Goal: Information Seeking & Learning: Find specific page/section

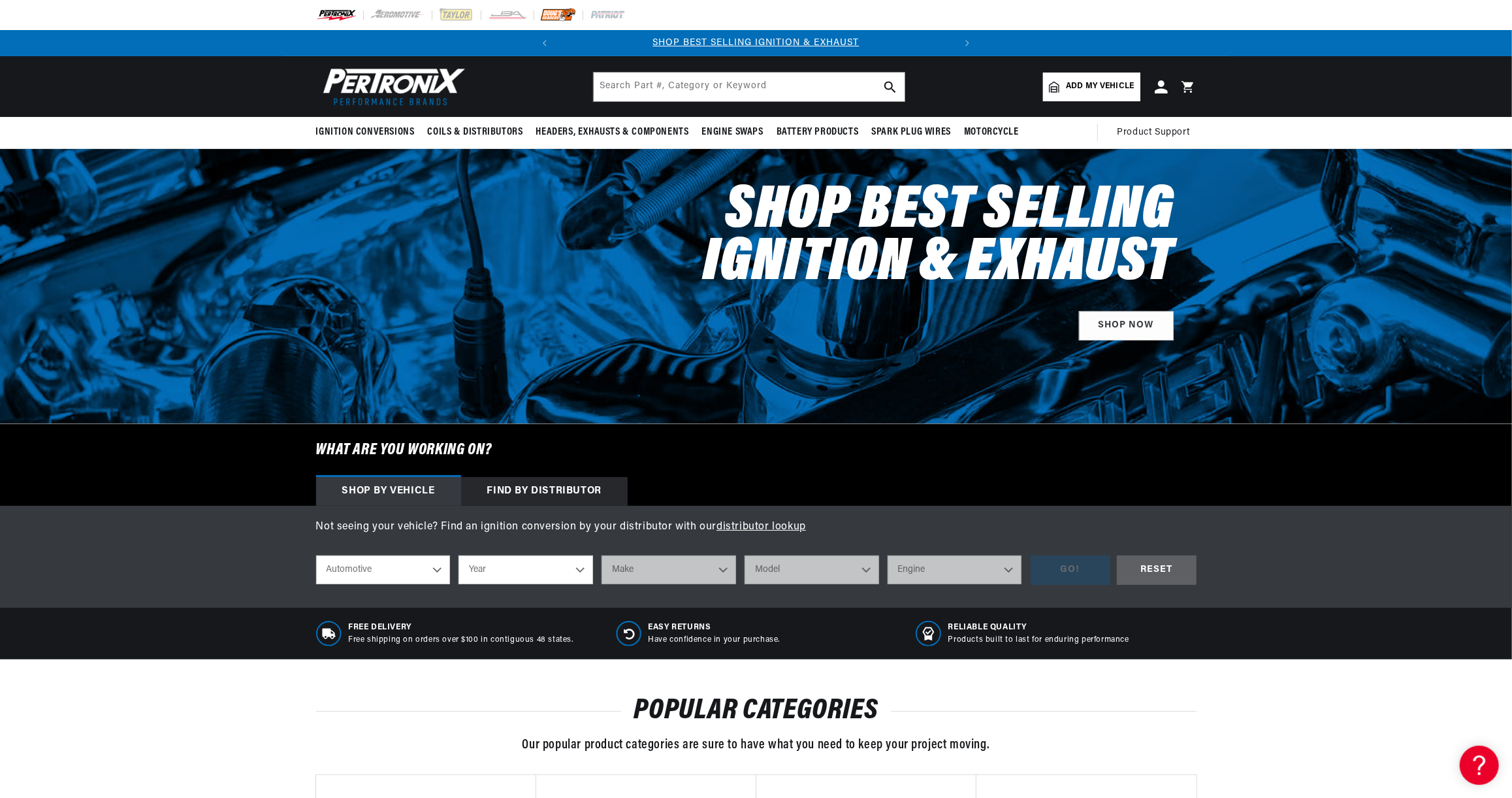
click at [555, 12] on img at bounding box center [558, 15] width 36 height 15
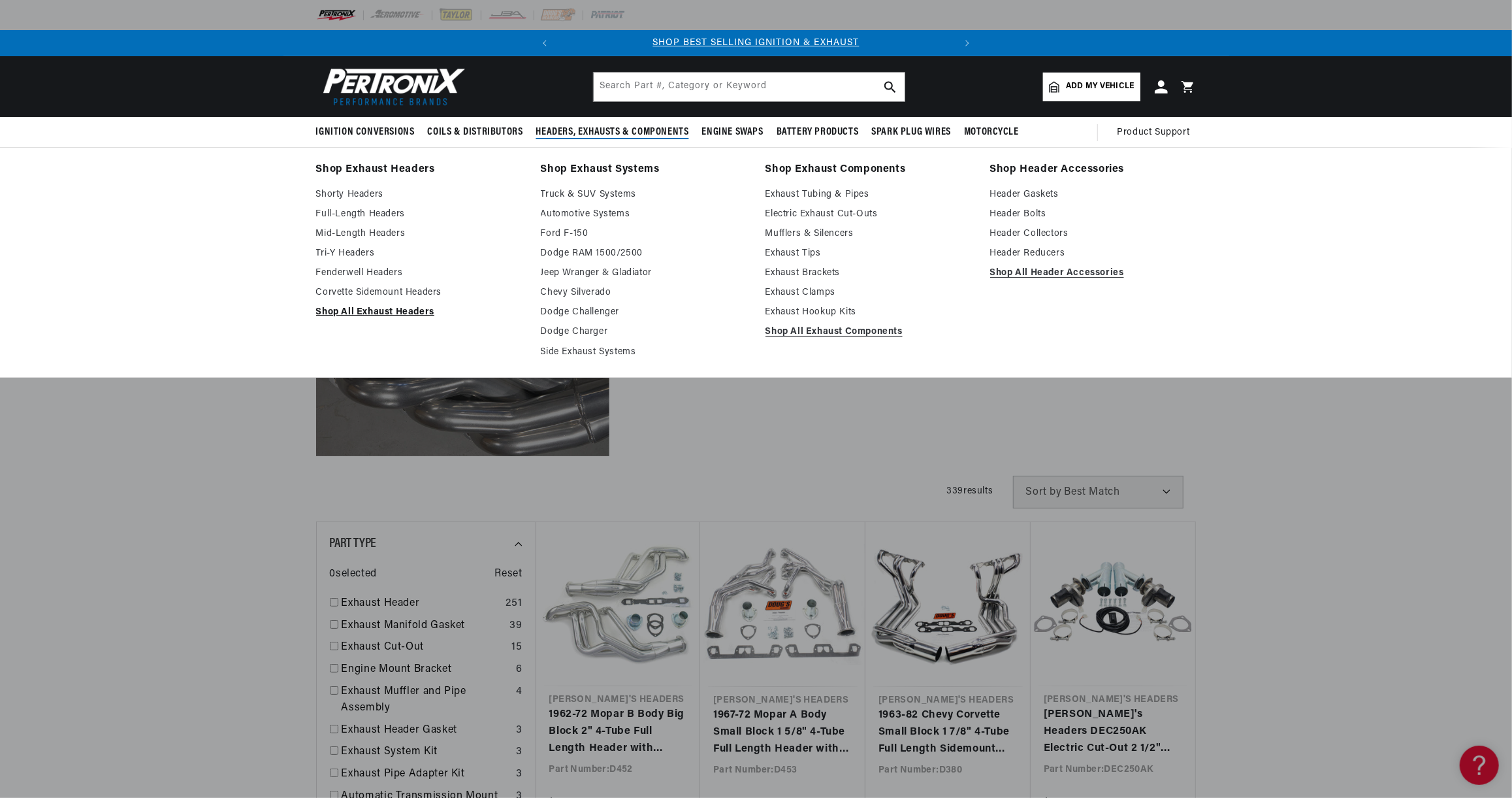
click at [398, 317] on link "Shop All Exhaust Headers" at bounding box center [419, 313] width 206 height 16
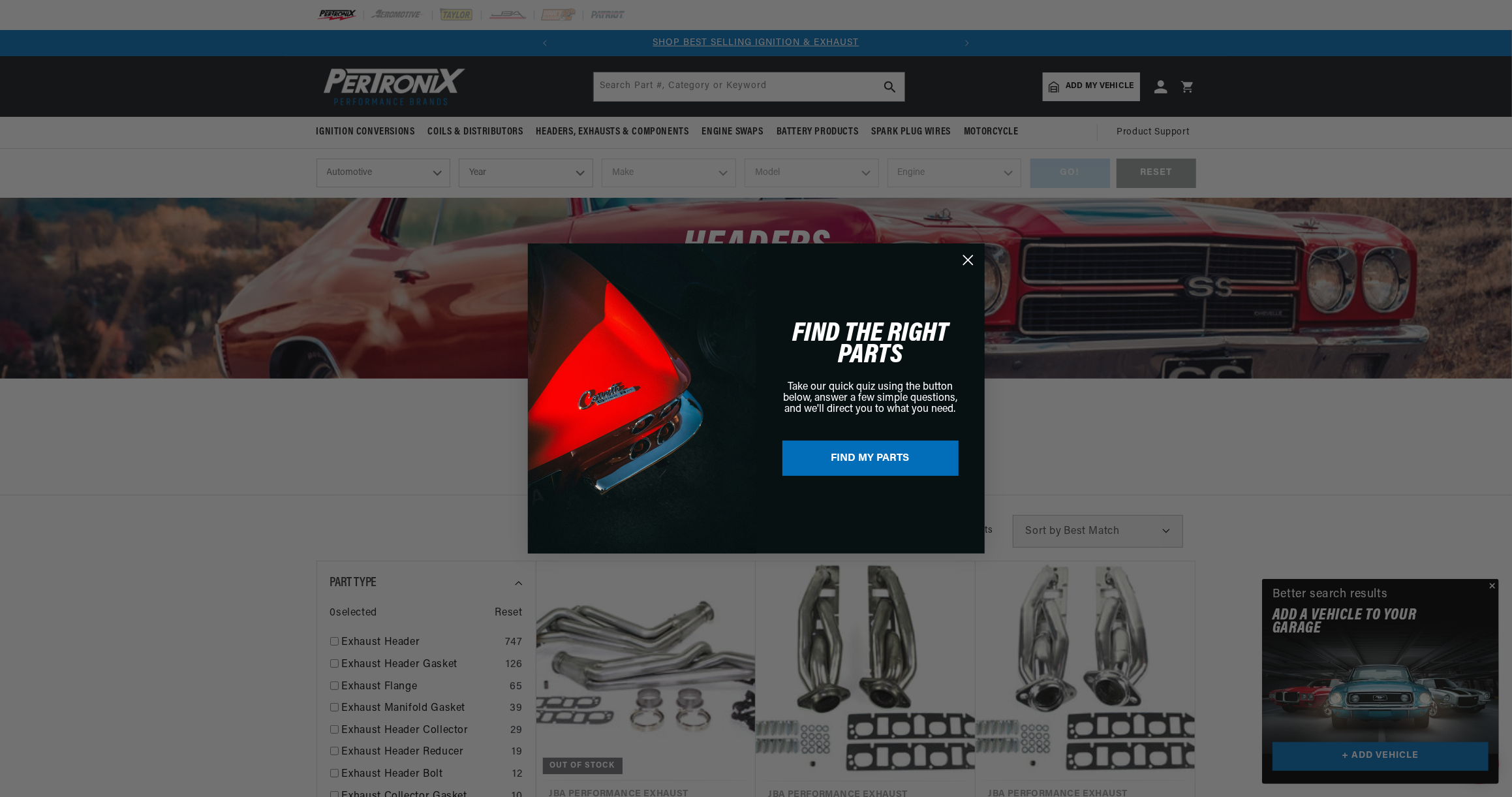
click at [1492, 588] on div "Close dialog FIND THE RIGHT PARTS Take our quick quiz using the button below, a…" at bounding box center [756, 398] width 1512 height 797
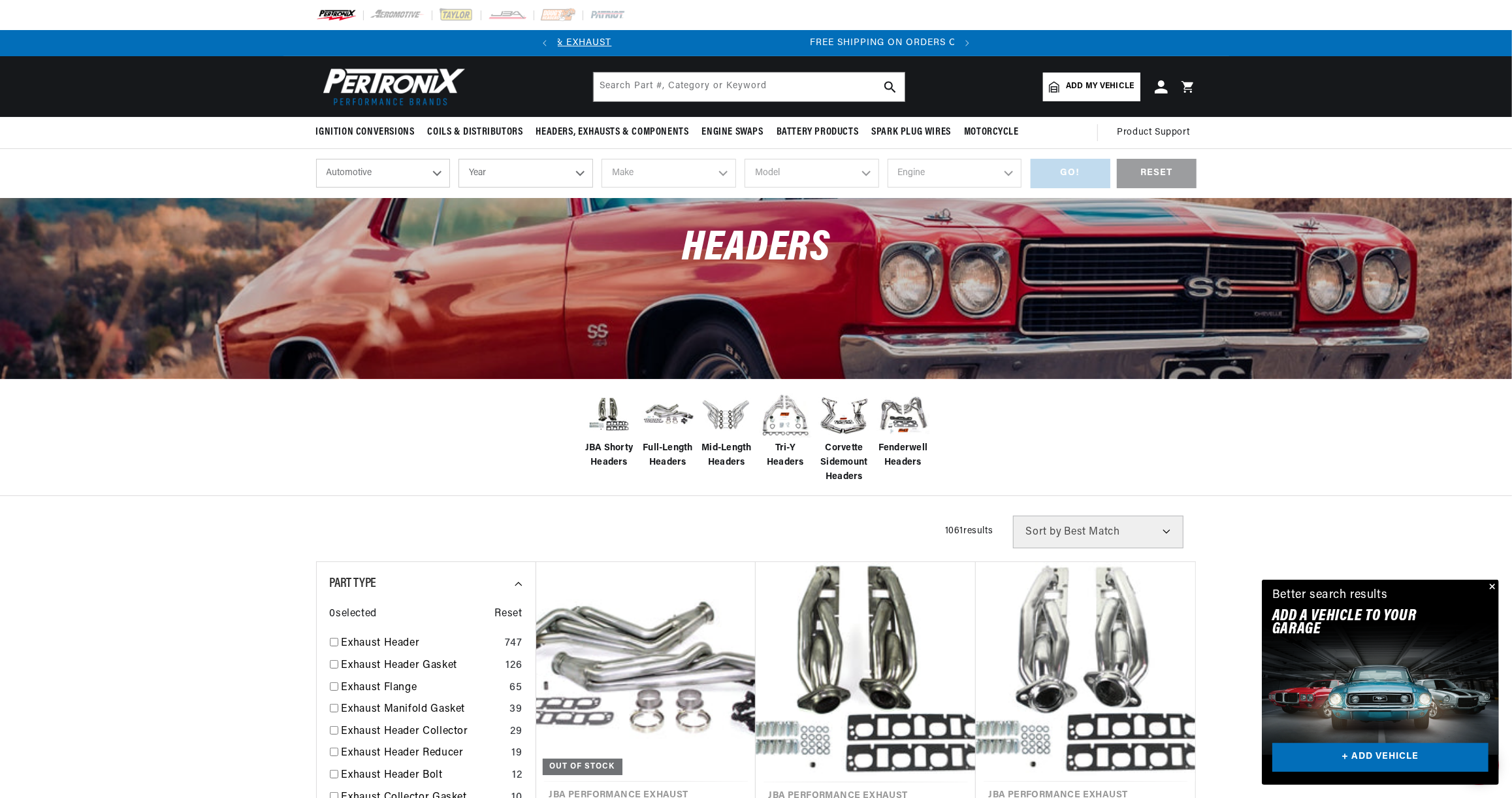
click at [1497, 585] on button "Close" at bounding box center [1492, 587] width 16 height 16
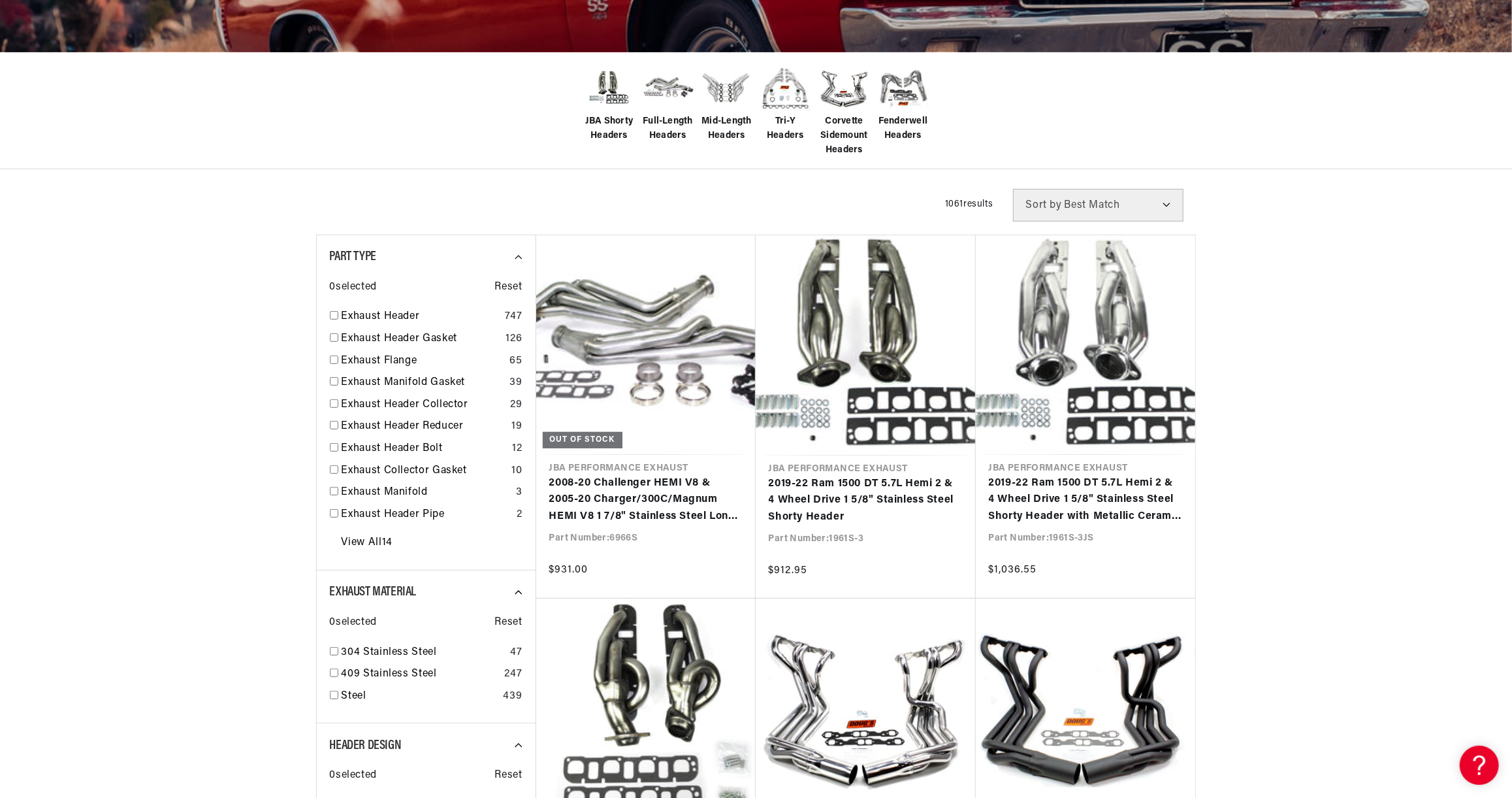
click at [731, 87] on img at bounding box center [727, 88] width 52 height 52
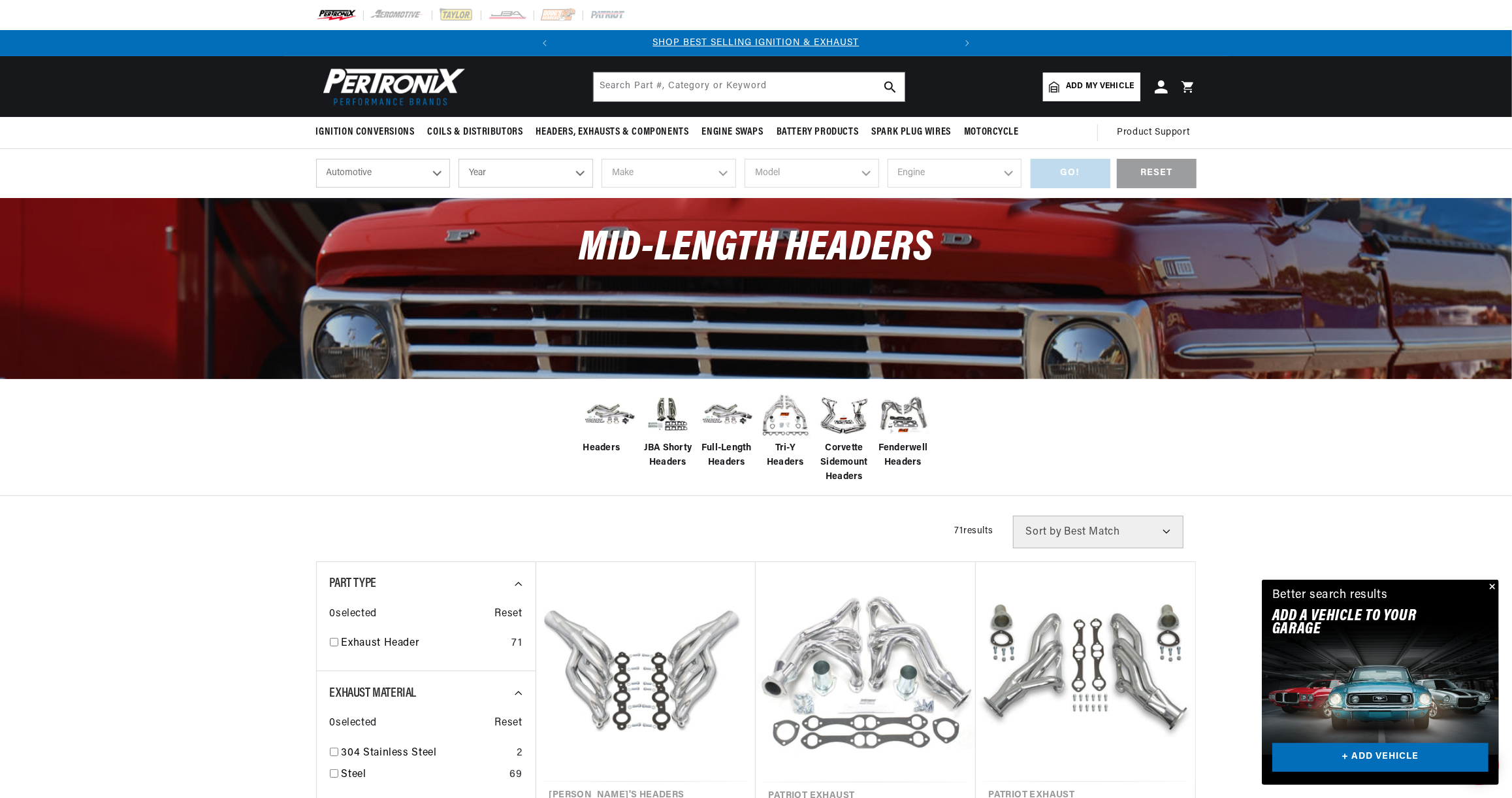
click at [1493, 583] on button "Close" at bounding box center [1492, 587] width 16 height 16
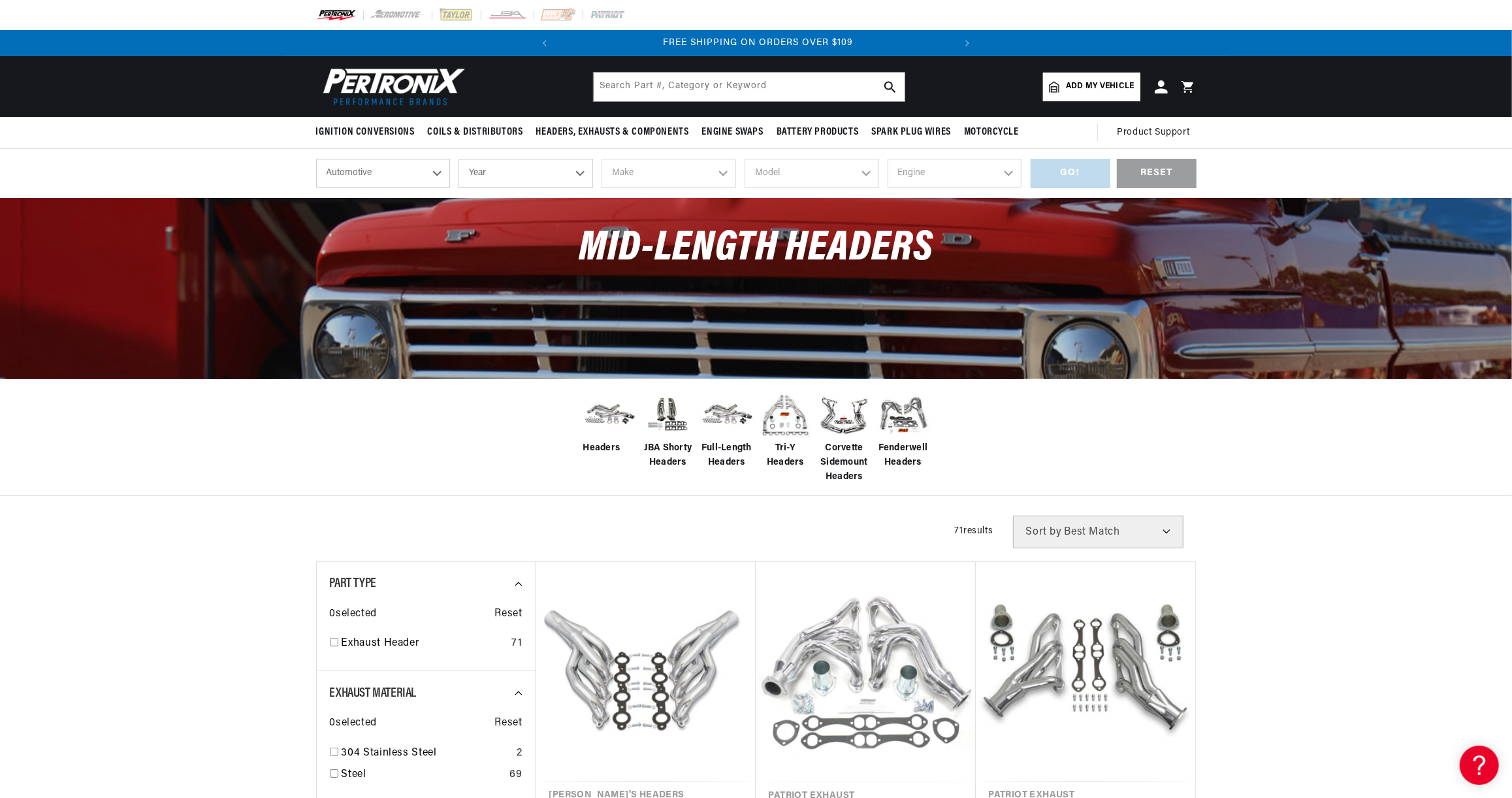
scroll to position [0, 395]
click at [390, 173] on select "Automotive Agricultural Industrial Marine Motorcycle" at bounding box center [383, 173] width 135 height 28
click at [316, 159] on select "Automotive Agricultural Industrial Marine Motorcycle" at bounding box center [383, 173] width 135 height 28
click at [572, 173] on select "Year 2026 2025 2024 2023 2022 2021 2020 2019 2018 2017 2016 2015 2014 2013 2012…" at bounding box center [526, 173] width 135 height 28
drag, startPoint x: 1072, startPoint y: 471, endPoint x: 1058, endPoint y: 454, distance: 22.0
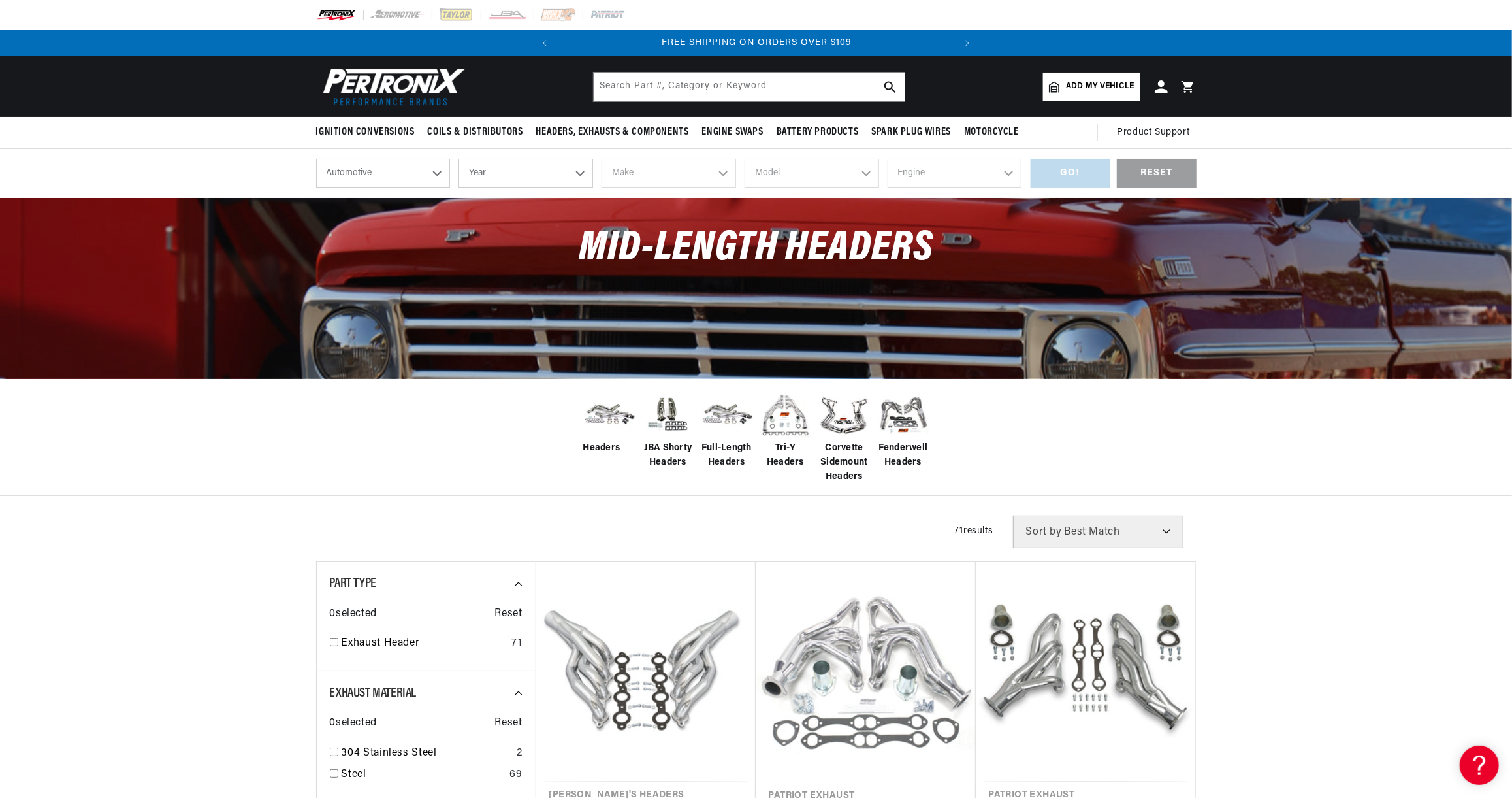
click at [1072, 471] on div "Headers JBA Shorty Headers Full-Length Headers Tri-Y Headers Corvette Sidemount…" at bounding box center [756, 437] width 1512 height 117
click at [551, 14] on img at bounding box center [558, 15] width 36 height 15
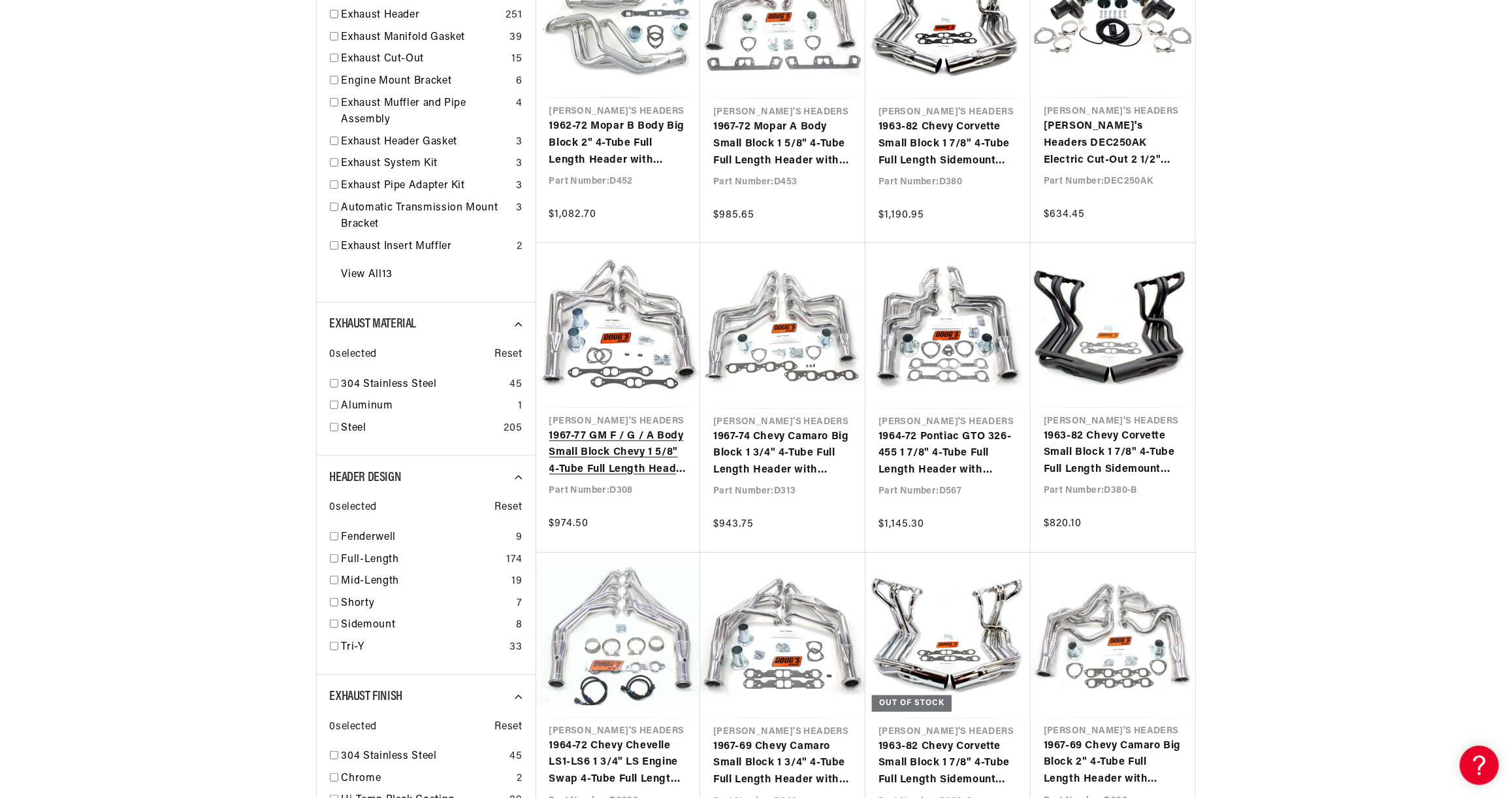
scroll to position [0, 395]
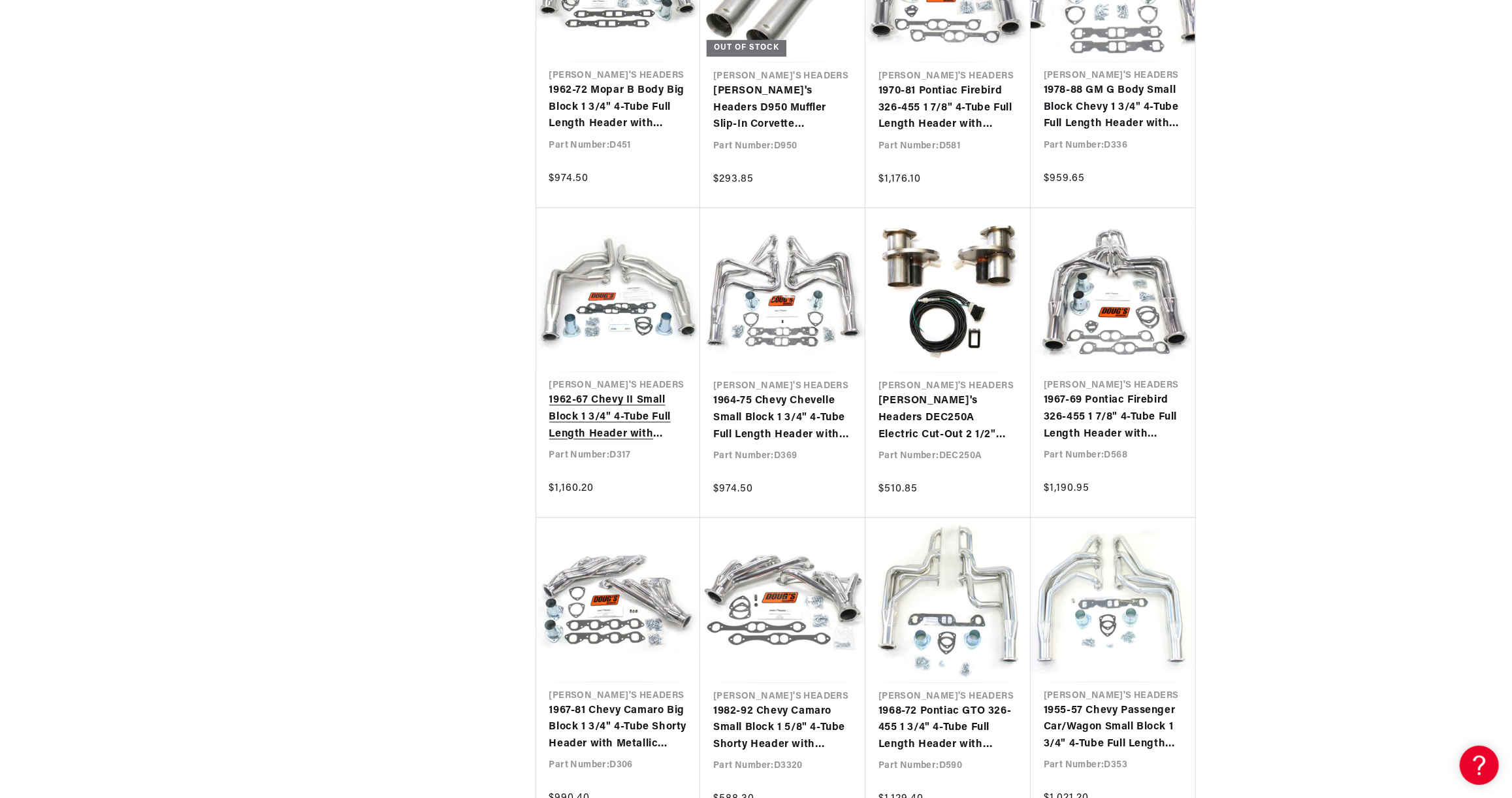
scroll to position [2484, 0]
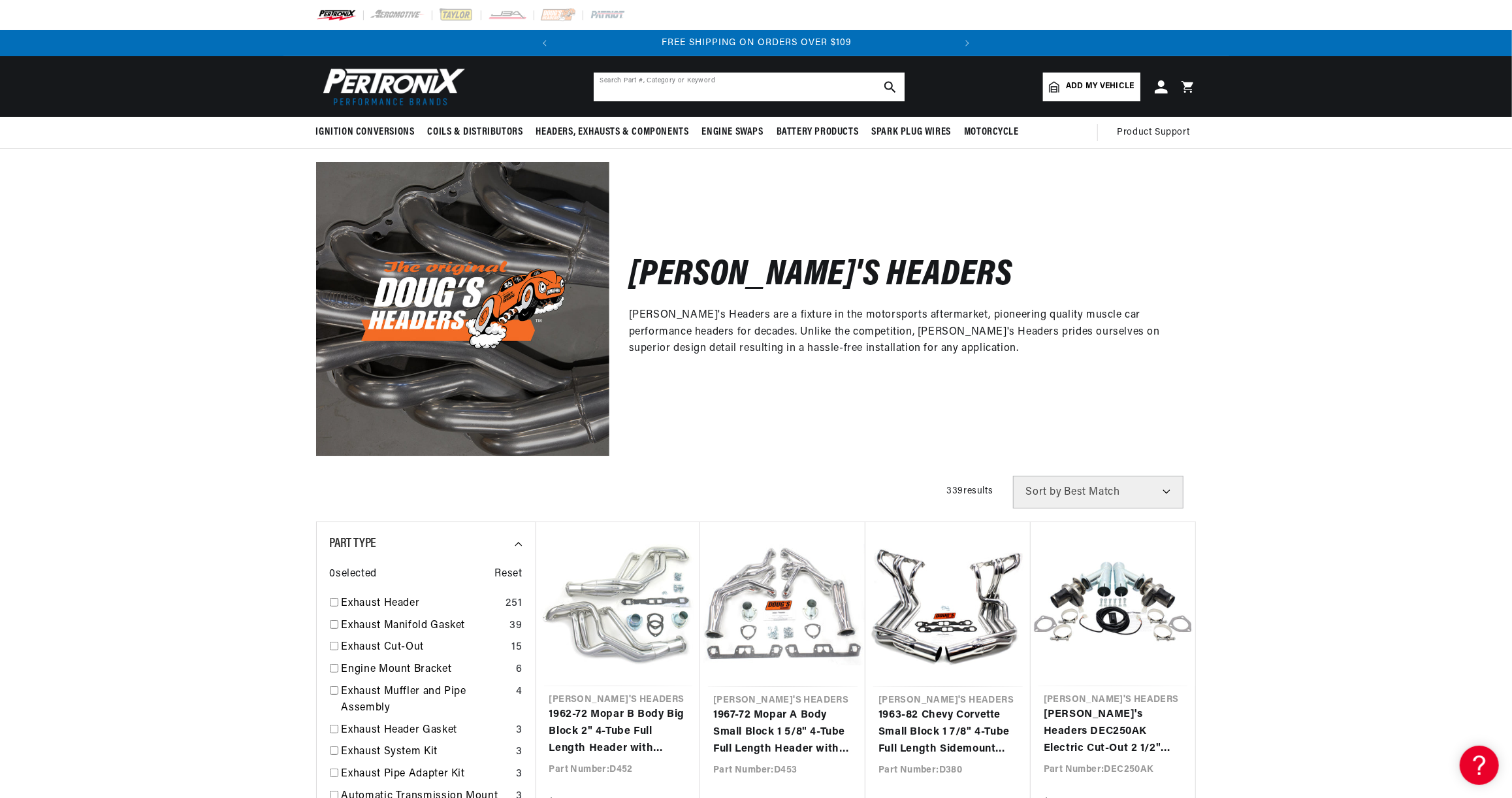
click at [692, 88] on input "text" at bounding box center [749, 87] width 311 height 28
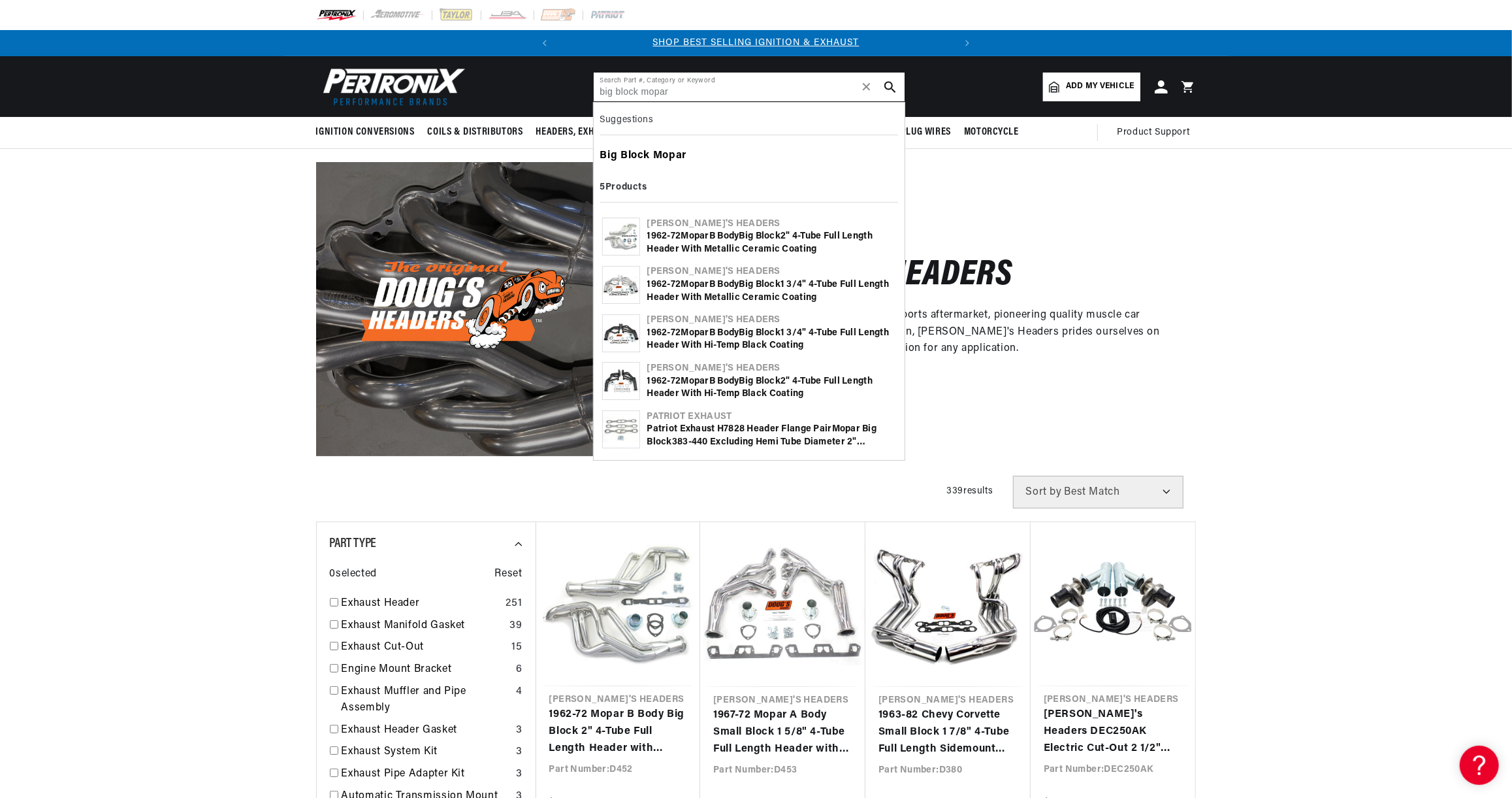
type input "big block mopar"
click at [653, 152] on b "Mopar" at bounding box center [670, 155] width 34 height 10
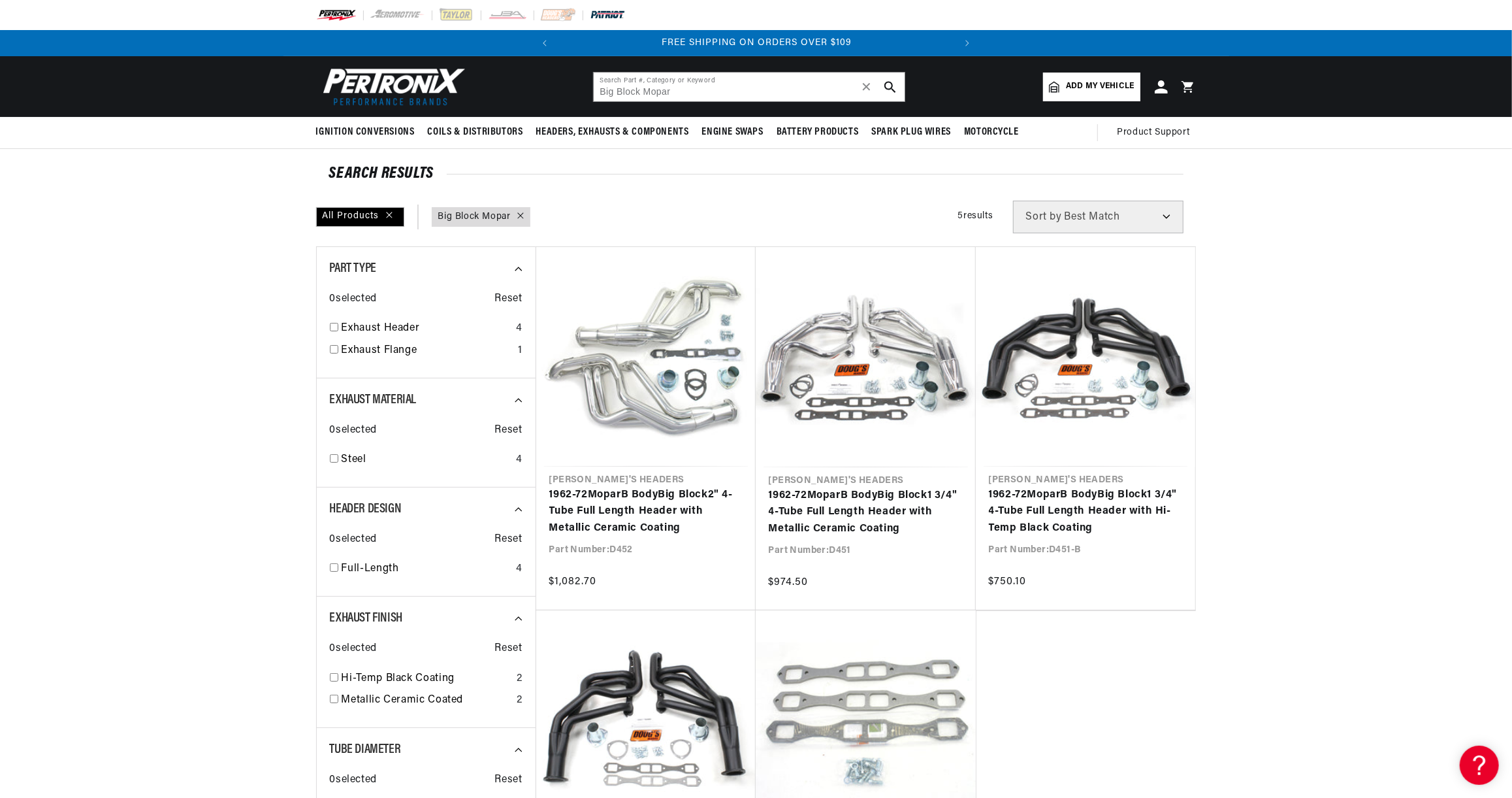
click at [609, 16] on img at bounding box center [607, 15] width 36 height 15
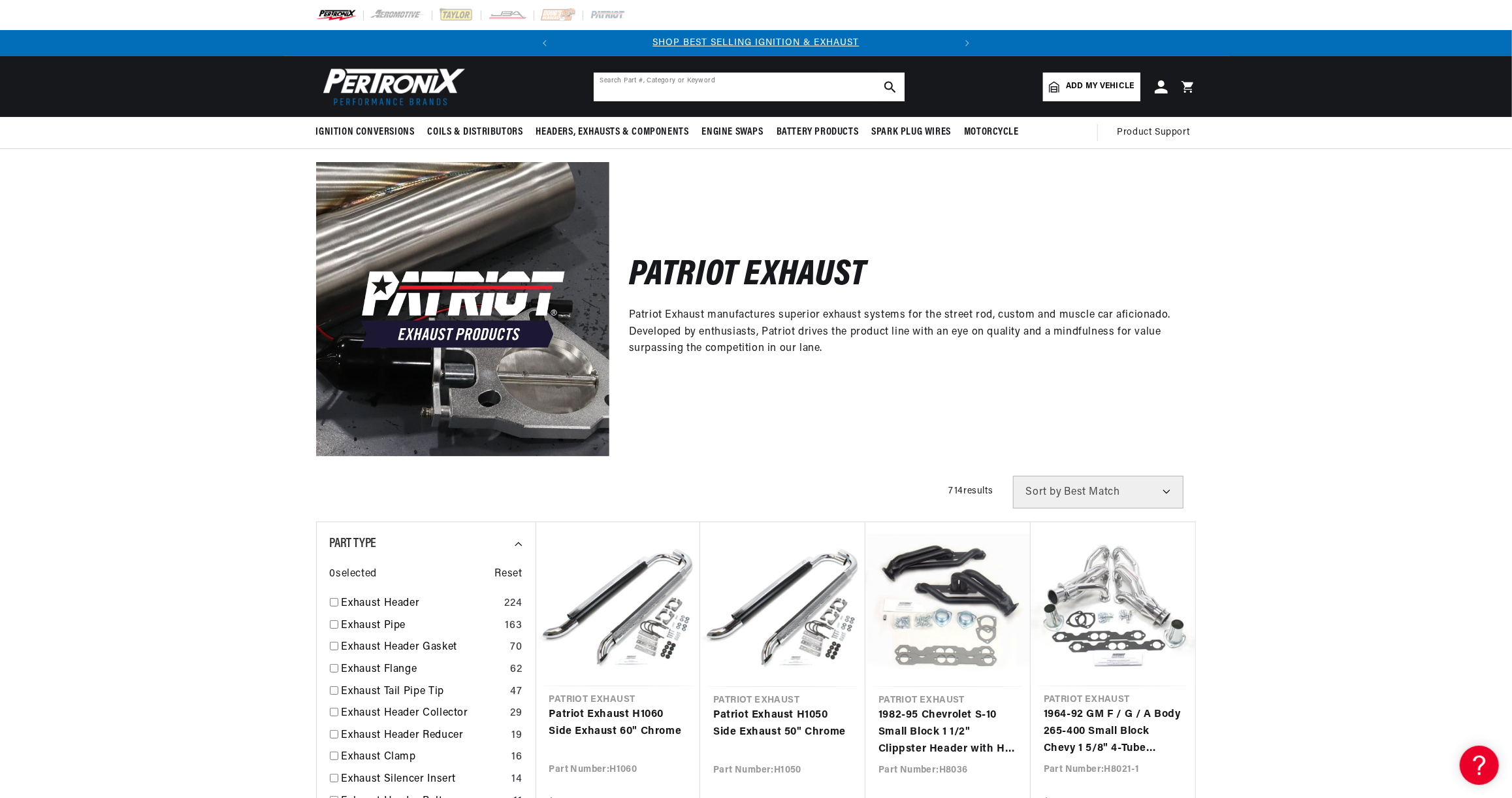
click at [653, 85] on input "text" at bounding box center [749, 87] width 311 height 28
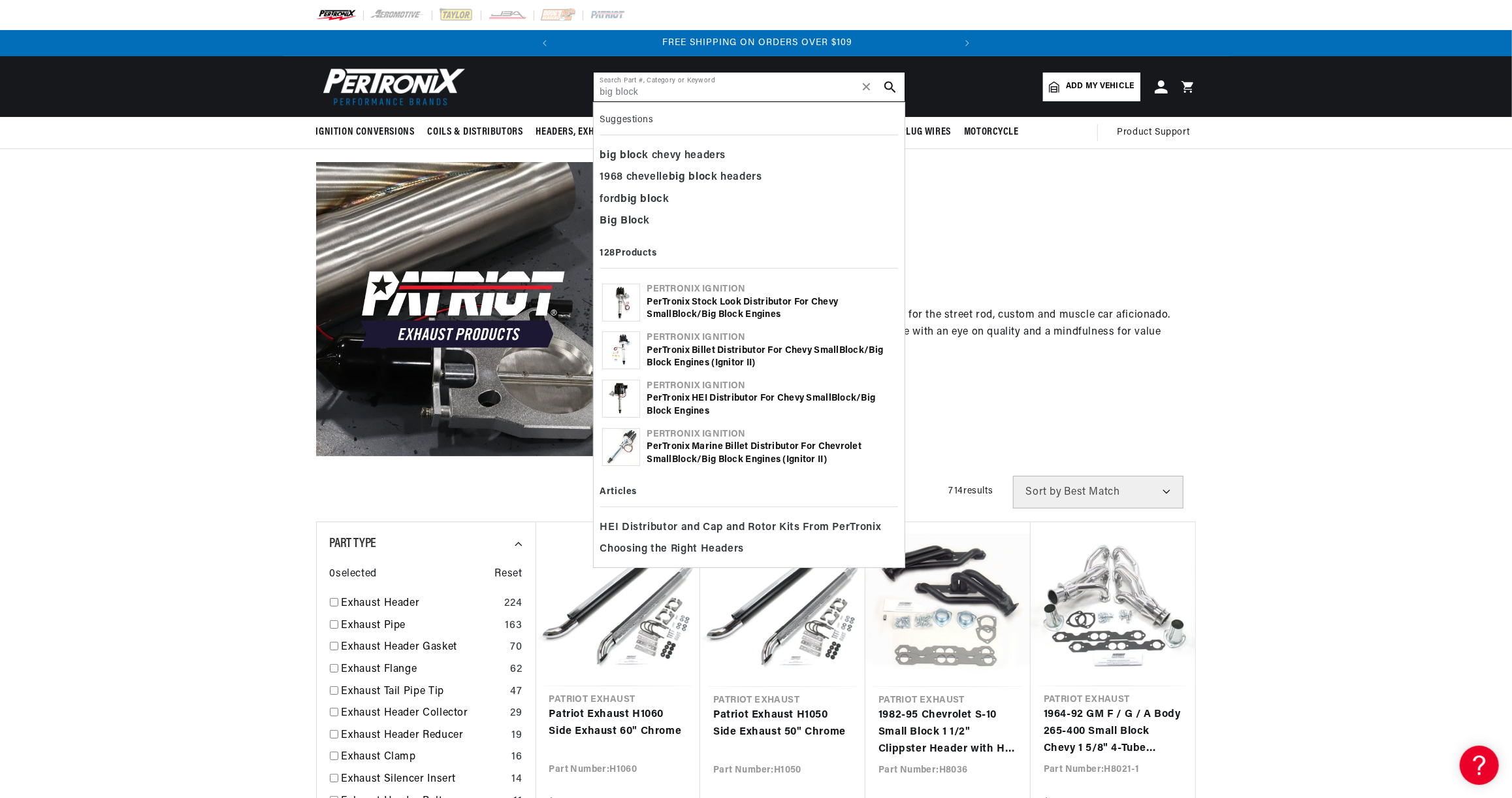
scroll to position [0, 395]
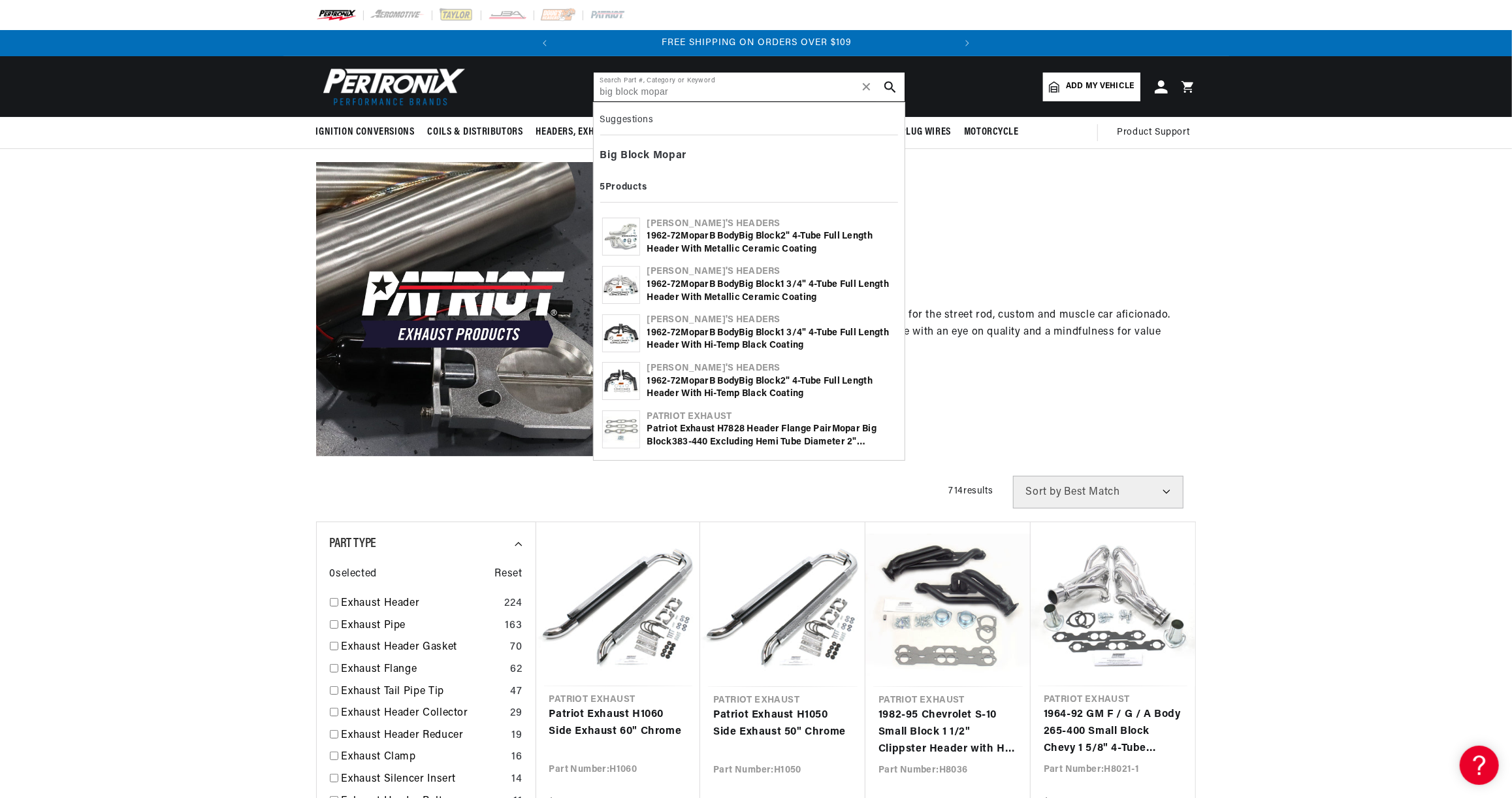
type input "big block mopar"
